Goal: Obtain resource: Download file/media

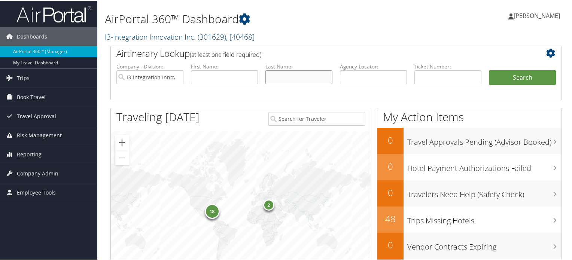
click at [283, 78] on input "text" at bounding box center [298, 77] width 67 height 14
type input "russell"
click at [489, 70] on button "Search" at bounding box center [522, 77] width 67 height 15
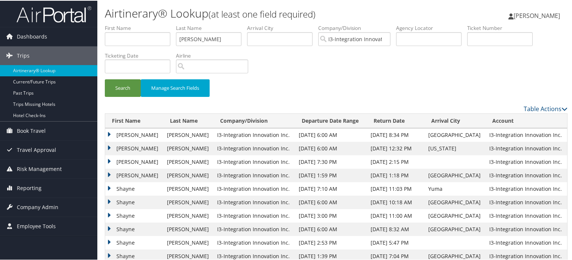
click at [141, 131] on td "SHAYNE TOREY" at bounding box center [134, 134] width 58 height 13
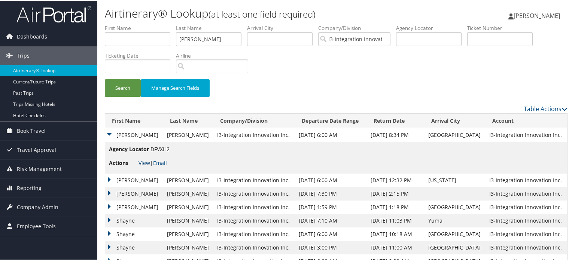
click at [143, 161] on link "View" at bounding box center [144, 162] width 12 height 7
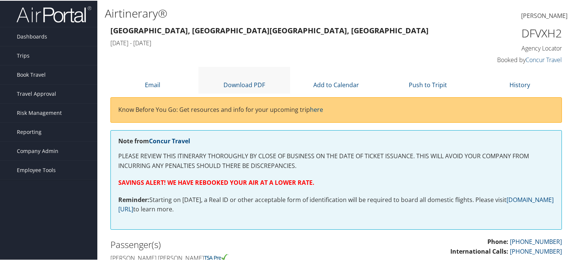
click at [244, 79] on li "Download PDF" at bounding box center [244, 79] width 92 height 27
